Goal: Obtain resource: Obtain resource

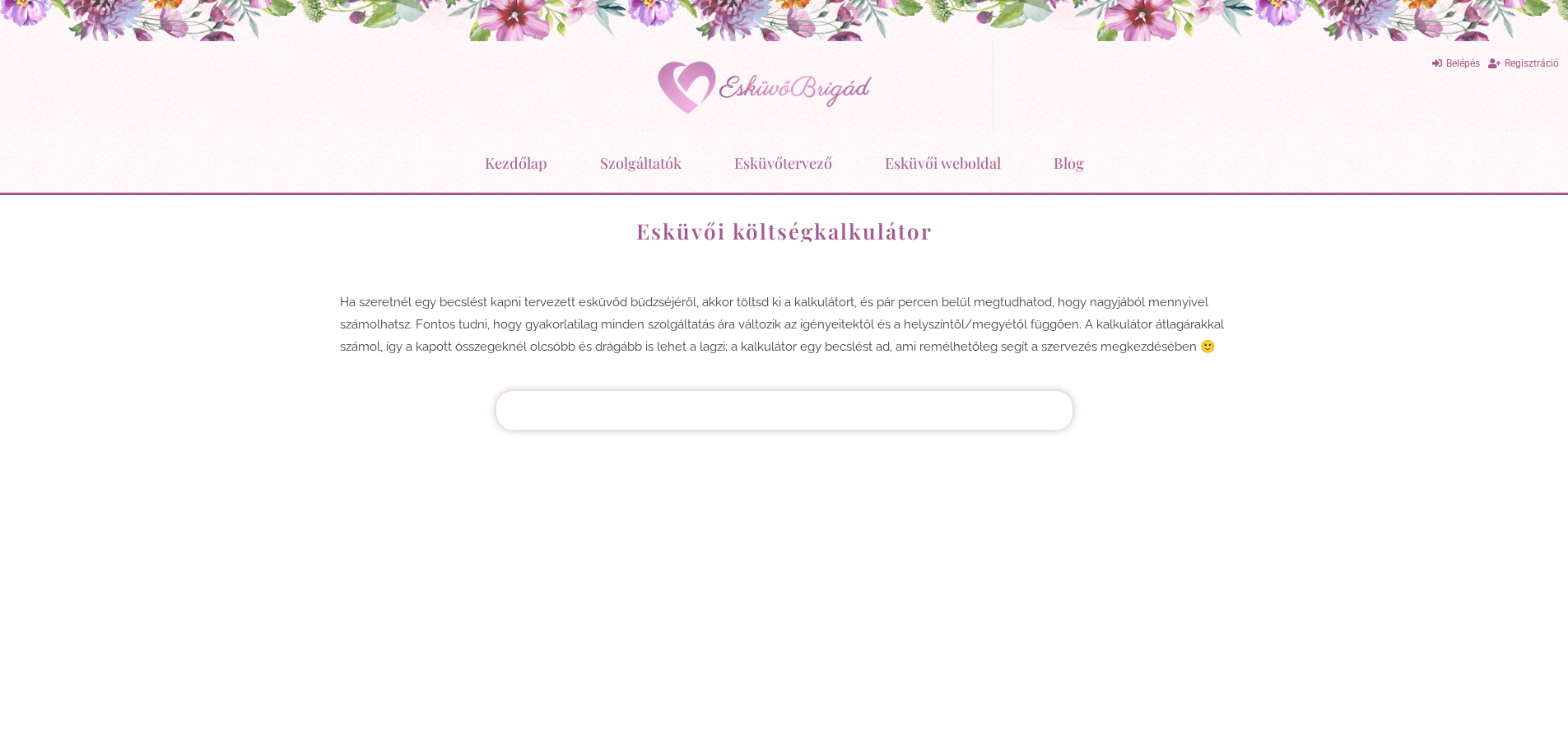
drag, startPoint x: 826, startPoint y: 437, endPoint x: 740, endPoint y: 384, distance: 101.0
click at [826, 434] on div "Belépés Regisztráció Instagram Kezdőlap Szolgáltatók Esküvőtervező Esküvői költ…" at bounding box center [784, 375] width 1568 height 750
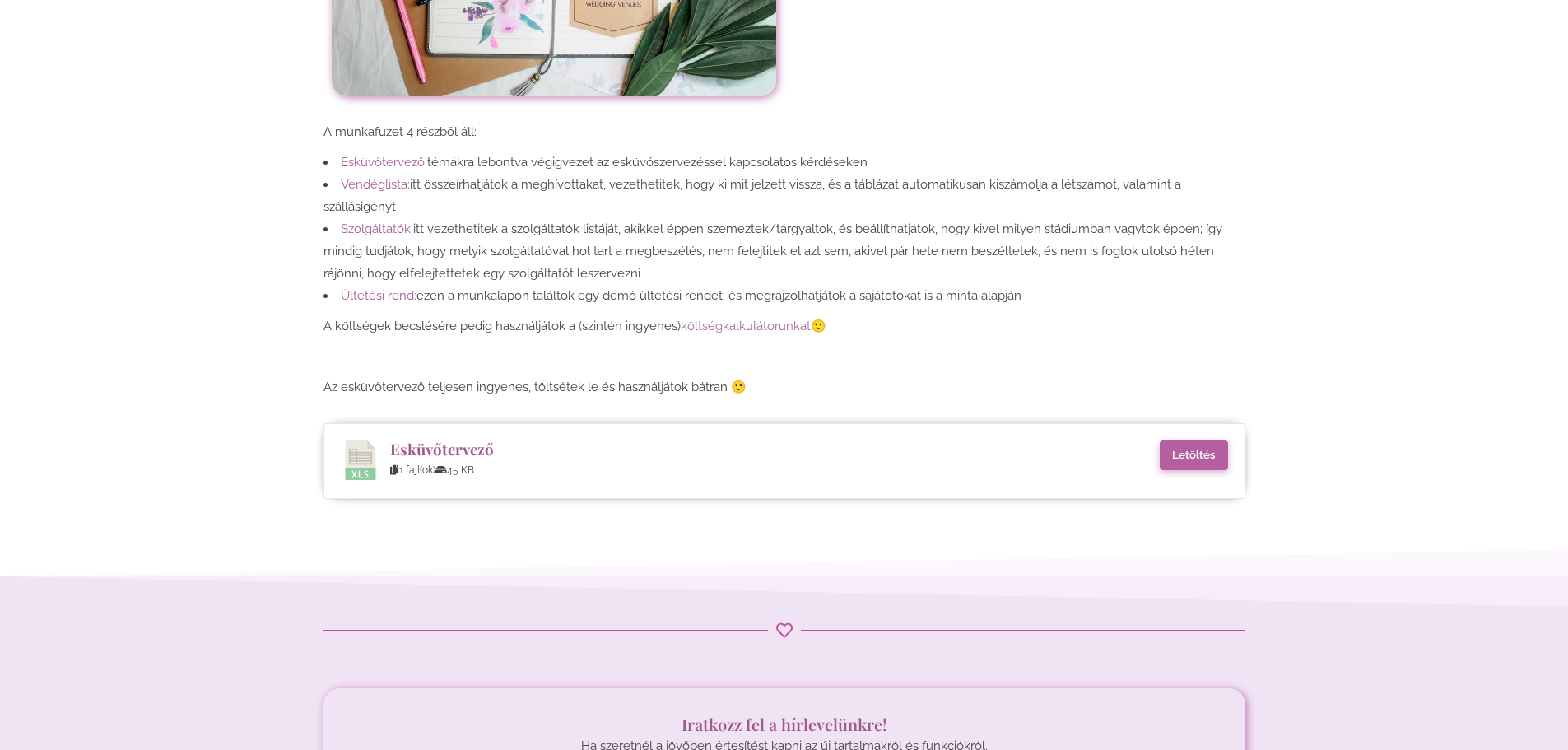
scroll to position [658, 0]
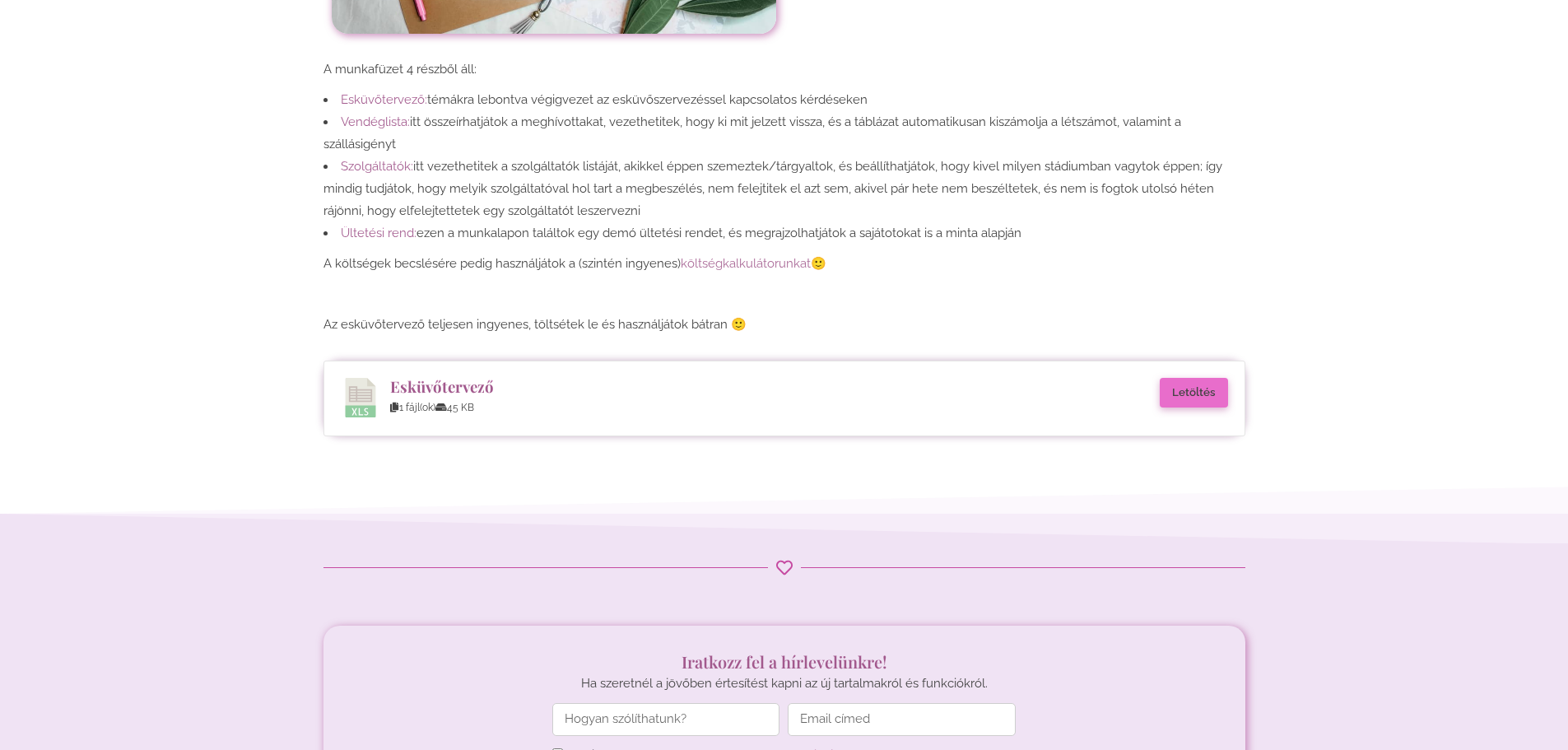
click at [1213, 399] on link "Letöltés" at bounding box center [1193, 393] width 68 height 30
click at [733, 266] on link "költségkalkulátorunkat" at bounding box center [746, 262] width 130 height 15
